Goal: Navigation & Orientation: Find specific page/section

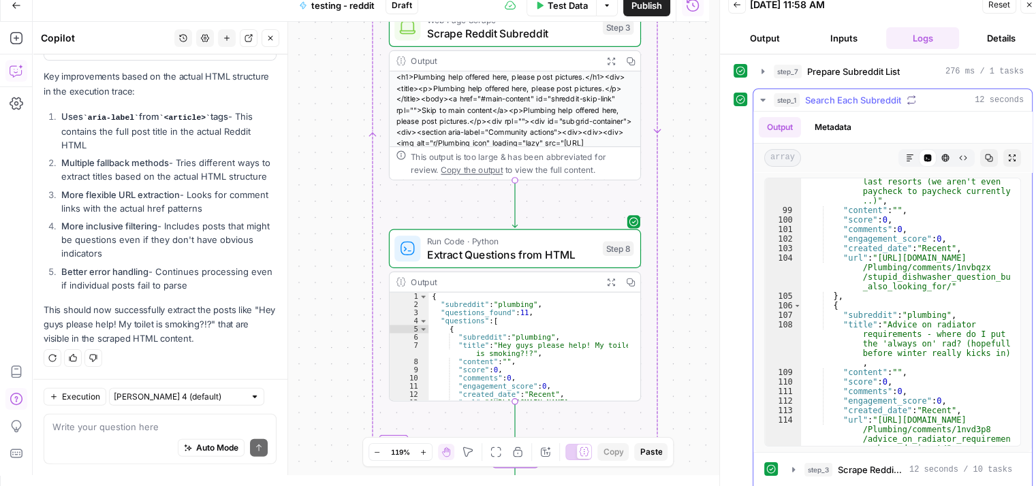
scroll to position [1348, 0]
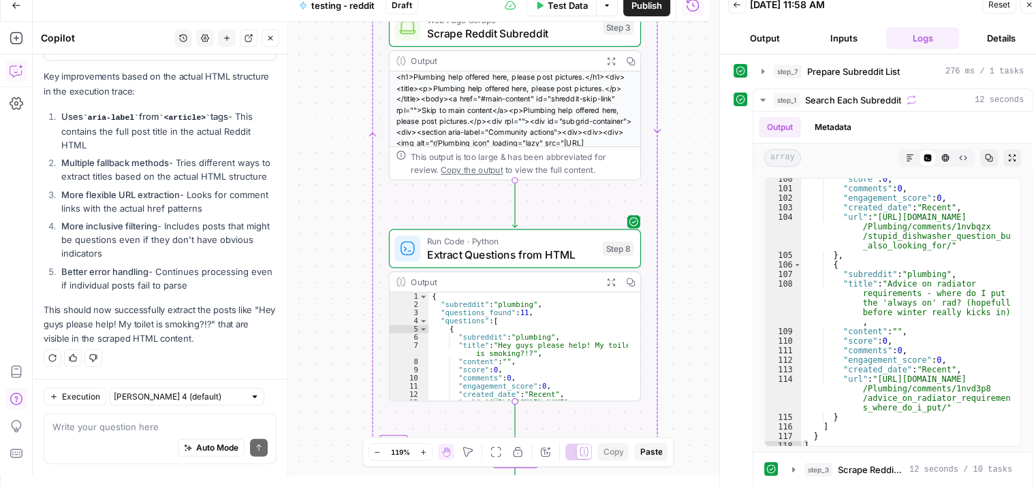
click at [1029, 10] on button "Close" at bounding box center [1029, 5] width 18 height 18
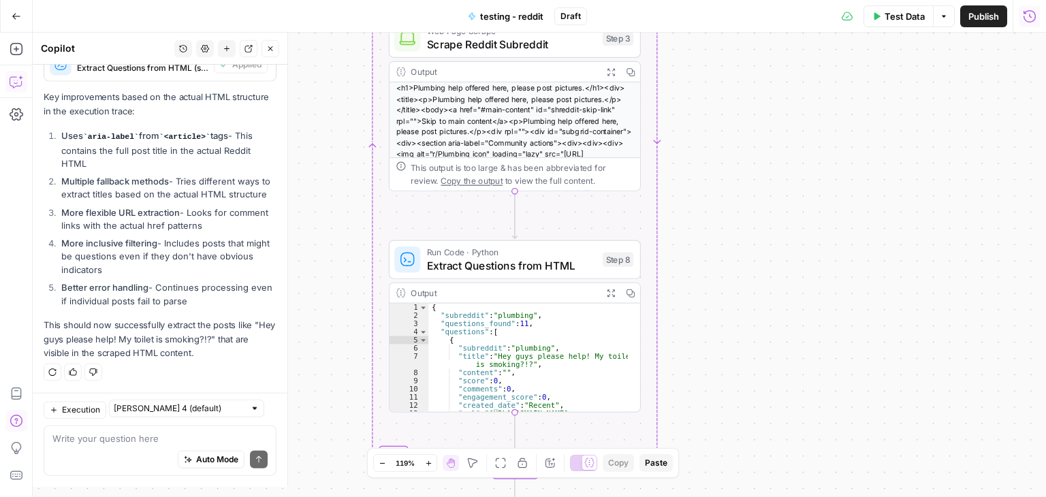
scroll to position [8577, 0]
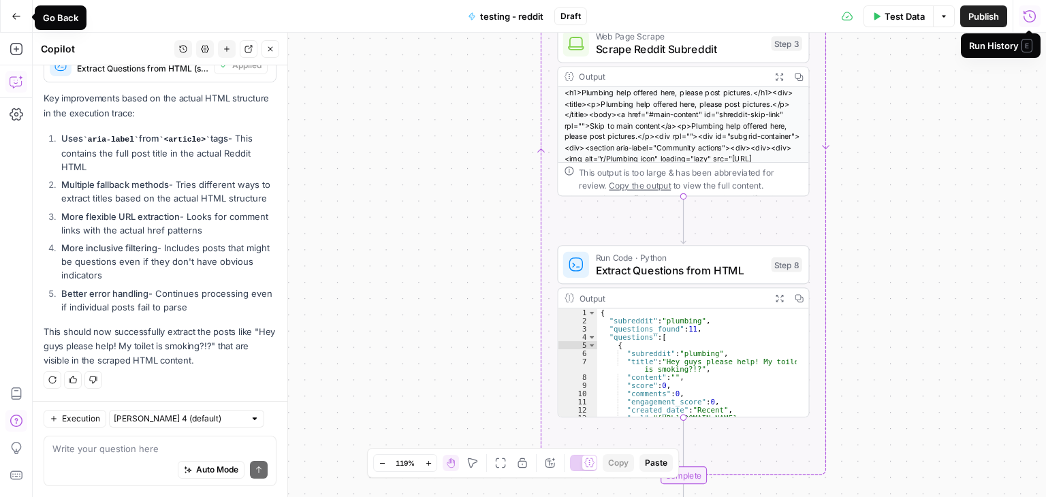
click at [16, 7] on button "Go Back" at bounding box center [16, 16] width 25 height 25
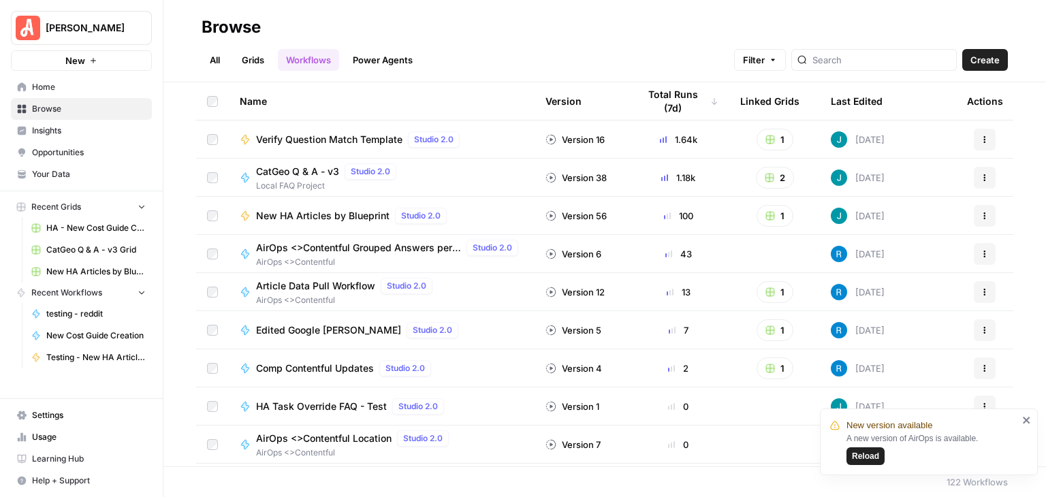
click at [1025, 422] on icon "close" at bounding box center [1026, 420] width 7 height 7
click at [93, 177] on span "Your Data" at bounding box center [89, 174] width 114 height 12
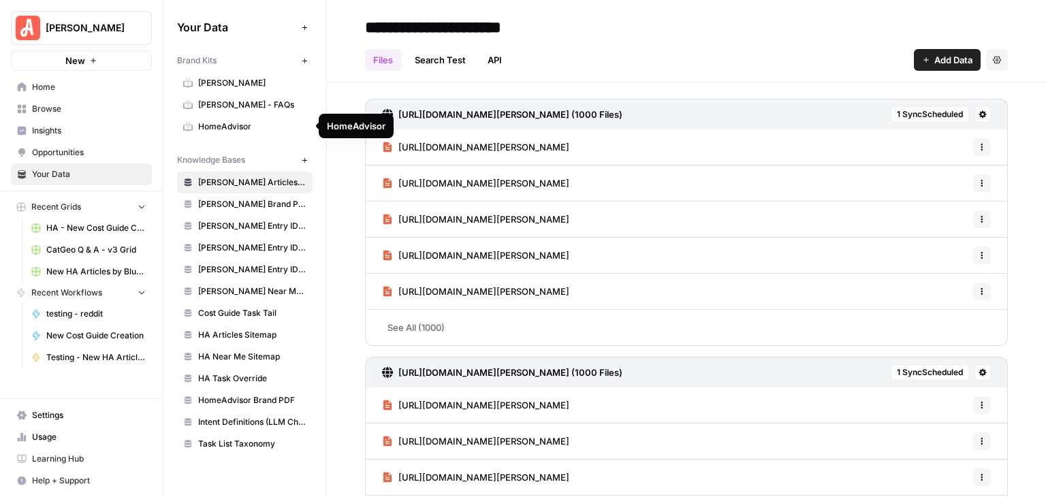
click at [255, 127] on span "HomeAdvisor" at bounding box center [252, 127] width 108 height 12
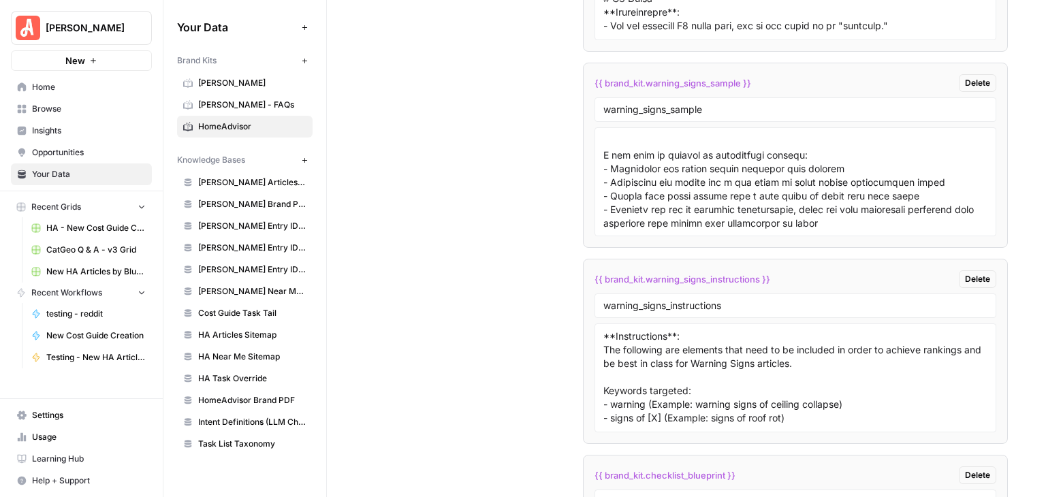
scroll to position [8638, 0]
